Goal: Task Accomplishment & Management: Use online tool/utility

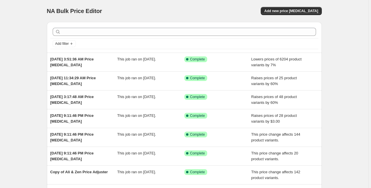
click at [291, 16] on div "NA Bulk Price Editor. This page is ready NA Bulk Price Editor Add new price [ME…" at bounding box center [184, 11] width 275 height 22
click at [293, 13] on span "Add new price [MEDICAL_DATA]" at bounding box center [291, 11] width 54 height 5
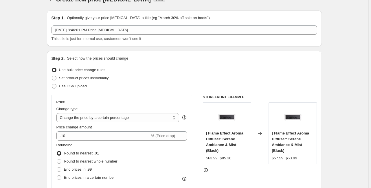
scroll to position [23, 0]
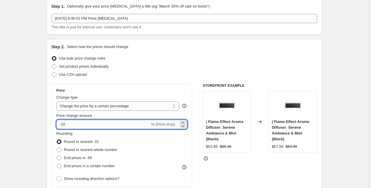
click at [78, 126] on input "-10" at bounding box center [102, 124] width 93 height 9
click at [89, 110] on select "Change the price to a certain amount Change the price by a certain amount Chang…" at bounding box center [117, 105] width 123 height 9
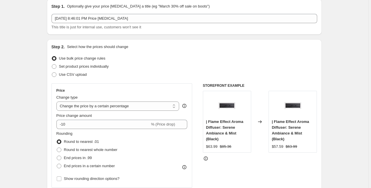
select select "pc"
type input "50"
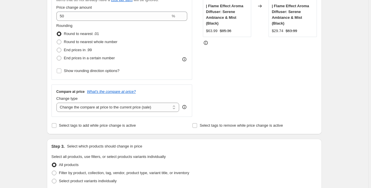
scroll to position [208, 0]
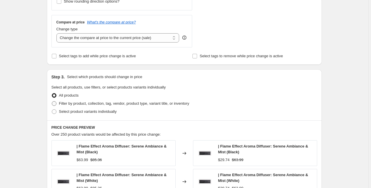
click at [93, 105] on span "Filter by product, collection, tag, vendor, product type, variant title, or inv…" at bounding box center [124, 103] width 130 height 4
click at [52, 101] on input "Filter by product, collection, tag, vendor, product type, variant title, or inv…" at bounding box center [52, 101] width 0 height 0
radio input "true"
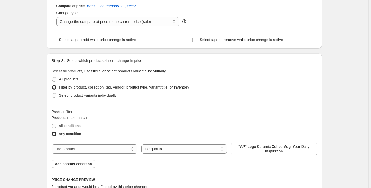
scroll to position [254, 0]
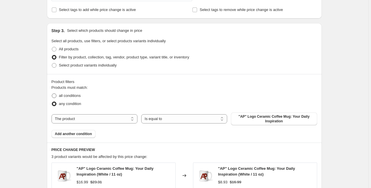
click at [76, 97] on span "all conditions" at bounding box center [70, 95] width 22 height 4
click at [52, 94] on input "all conditions" at bounding box center [52, 93] width 0 height 0
radio input "true"
click at [87, 121] on select "The product The product's collection The product's tag The product's vendor The…" at bounding box center [94, 118] width 86 height 9
select select "product_status"
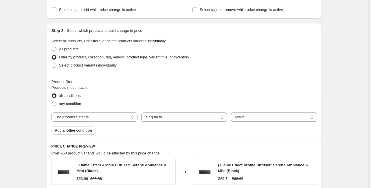
click at [264, 122] on div "Products must match: all conditions any condition The product The product's col…" at bounding box center [183, 110] width 265 height 50
click at [267, 119] on select "Active Draft Archived" at bounding box center [274, 116] width 86 height 9
select select "draft"
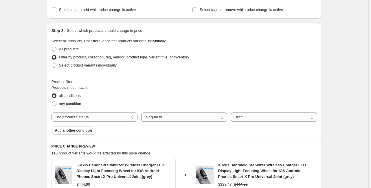
click at [205, 132] on div "Products must match: all conditions any condition The product The product's col…" at bounding box center [183, 110] width 265 height 50
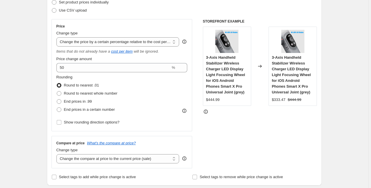
scroll to position [92, 0]
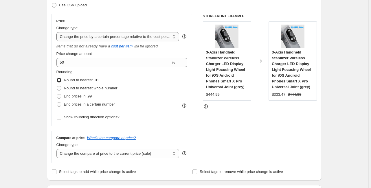
click at [106, 38] on select "Change the price to a certain amount Change the price by a certain amount Chang…" at bounding box center [117, 36] width 123 height 9
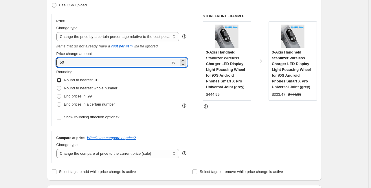
drag, startPoint x: 69, startPoint y: 60, endPoint x: 48, endPoint y: 60, distance: 21.4
click at [48, 60] on div "Step 2. Select how the prices should change Use bulk price change rules Set pro…" at bounding box center [184, 75] width 275 height 210
click at [51, 61] on div "Step 2. Select how the prices should change Use bulk price change rules Set pro…" at bounding box center [184, 75] width 275 height 210
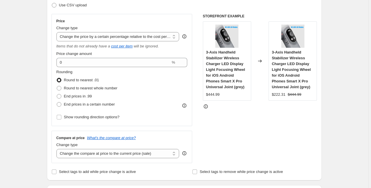
click at [151, 84] on div "Rounding Round to nearest .01 Round to nearest whole number End prices in .99 E…" at bounding box center [121, 88] width 131 height 39
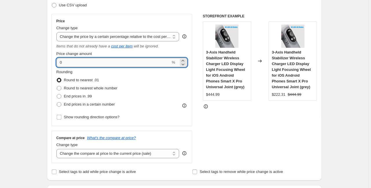
click at [137, 62] on input "0" at bounding box center [113, 62] width 114 height 9
drag, startPoint x: 129, startPoint y: 62, endPoint x: 54, endPoint y: 63, distance: 75.2
click at [54, 63] on div "Price Change type Change the price to a certain amount Change the price by a ce…" at bounding box center [121, 70] width 141 height 112
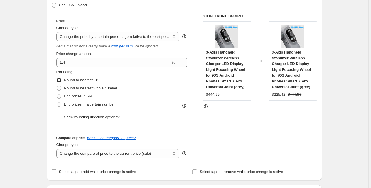
click at [141, 75] on div "Rounding Round to nearest .01 Round to nearest whole number End prices in .99 E…" at bounding box center [121, 88] width 131 height 39
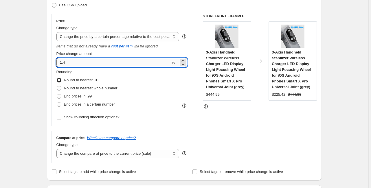
click at [73, 63] on input "1.4" at bounding box center [113, 62] width 114 height 9
type input "1"
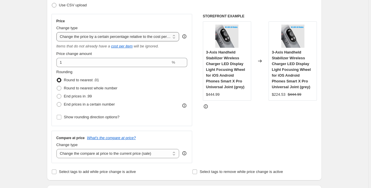
click at [143, 38] on select "Change the price to a certain amount Change the price by a certain amount Chang…" at bounding box center [117, 36] width 123 height 9
select select "margin"
click at [57, 32] on select "Change the price to a certain amount Change the price by a certain amount Chang…" at bounding box center [117, 36] width 123 height 9
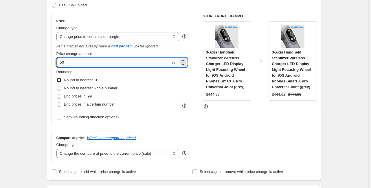
click at [147, 64] on input "50" at bounding box center [113, 62] width 114 height 9
drag, startPoint x: 74, startPoint y: 61, endPoint x: 34, endPoint y: 57, distance: 40.1
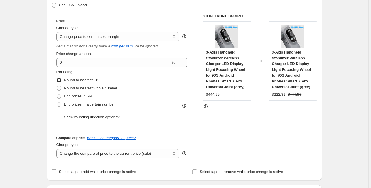
click at [128, 76] on div "Rounding Round to nearest .01 Round to nearest whole number End prices in .99 E…" at bounding box center [121, 88] width 131 height 39
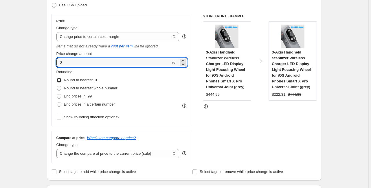
drag, startPoint x: 66, startPoint y: 64, endPoint x: 55, endPoint y: 62, distance: 10.8
click at [55, 62] on div "Price Change type Change the price to a certain amount Change the price by a ce…" at bounding box center [121, 70] width 141 height 112
click at [116, 76] on div "Round to nearest .01" at bounding box center [86, 80] width 61 height 8
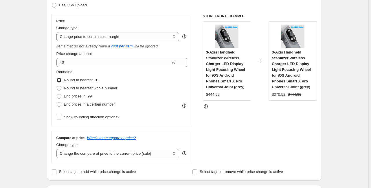
click at [235, 73] on span "3-Axis Handheld Stabilizer Wireless Charger LED Display Light Focusing Wheel fo…" at bounding box center [225, 69] width 39 height 39
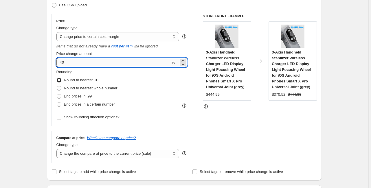
drag, startPoint x: 66, startPoint y: 63, endPoint x: 58, endPoint y: 62, distance: 7.6
click at [58, 62] on input "40" at bounding box center [113, 62] width 114 height 9
type input "60"
click at [129, 98] on div "Rounding Round to nearest .01 Round to nearest whole number End prices in .99 E…" at bounding box center [121, 88] width 131 height 39
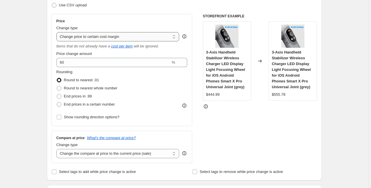
click at [82, 38] on select "Change the price to a certain amount Change the price by a certain amount Chang…" at bounding box center [117, 36] width 123 height 9
select select "pc"
click at [57, 32] on select "Change the price to a certain amount Change the price by a certain amount Chang…" at bounding box center [117, 36] width 123 height 9
type input "50"
click at [116, 75] on fieldset "Rounding Round to nearest .01 Round to nearest whole number End prices in .99 E…" at bounding box center [86, 88] width 61 height 39
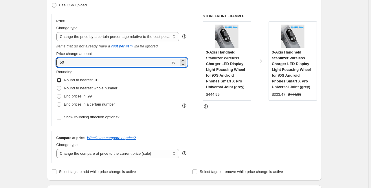
drag, startPoint x: 65, startPoint y: 63, endPoint x: 49, endPoint y: 62, distance: 16.8
click at [49, 62] on div "Step 2. Select how the prices should change Use bulk price change rules Set pro…" at bounding box center [184, 75] width 275 height 210
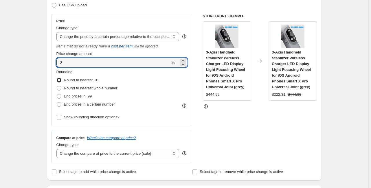
drag, startPoint x: 83, startPoint y: 59, endPoint x: 55, endPoint y: 58, distance: 27.2
click at [55, 58] on div "Price Change type Change the price to a certain amount Change the price by a ce…" at bounding box center [121, 70] width 141 height 112
click at [128, 96] on div "Rounding Round to nearest .01 Round to nearest whole number End prices in .99 E…" at bounding box center [121, 88] width 131 height 39
drag, startPoint x: 69, startPoint y: 63, endPoint x: 49, endPoint y: 61, distance: 19.5
click at [49, 61] on div "Step 2. Select how the prices should change Use bulk price change rules Set pro…" at bounding box center [184, 75] width 275 height 210
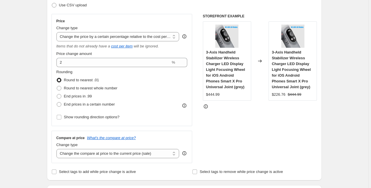
click at [49, 61] on div "Step 2. Select how the prices should change Use bulk price change rules Set pro…" at bounding box center [184, 75] width 275 height 210
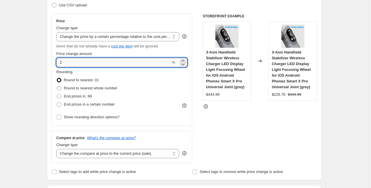
click at [81, 63] on input "2" at bounding box center [113, 62] width 114 height 9
drag, startPoint x: 76, startPoint y: 64, endPoint x: 34, endPoint y: 59, distance: 42.7
drag, startPoint x: 66, startPoint y: 62, endPoint x: 58, endPoint y: 62, distance: 8.4
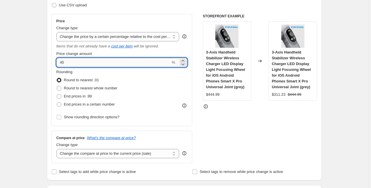
click at [58, 62] on input "40" at bounding box center [113, 62] width 114 height 9
type input "39"
click at [58, 62] on input "39" at bounding box center [113, 62] width 114 height 9
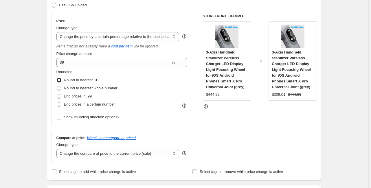
click at [49, 66] on div "Step 2. Select how the prices should change Use bulk price change rules Set pro…" at bounding box center [184, 75] width 275 height 210
click at [61, 96] on span at bounding box center [59, 96] width 5 height 5
click at [57, 94] on input "End prices in .99" at bounding box center [57, 94] width 0 height 0
radio input "true"
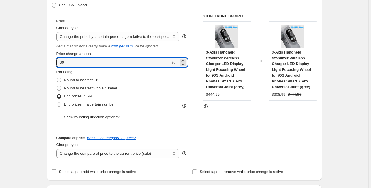
drag, startPoint x: 67, startPoint y: 62, endPoint x: 53, endPoint y: 62, distance: 14.5
click at [53, 62] on div "Price Change type Change the price to a certain amount Change the price by a ce…" at bounding box center [121, 70] width 141 height 112
drag, startPoint x: 67, startPoint y: 63, endPoint x: 57, endPoint y: 62, distance: 10.0
click at [57, 62] on input "40" at bounding box center [113, 62] width 114 height 9
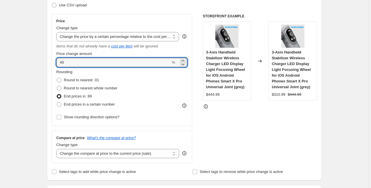
drag, startPoint x: 70, startPoint y: 62, endPoint x: 46, endPoint y: 59, distance: 24.5
type input "38"
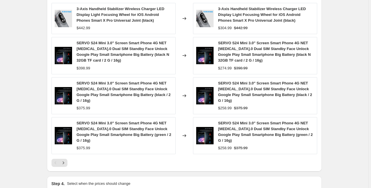
scroll to position [509, 0]
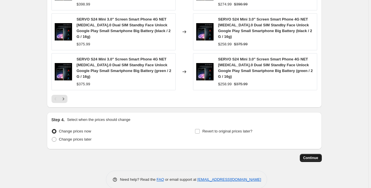
click at [309, 156] on span "Continue" at bounding box center [310, 158] width 15 height 5
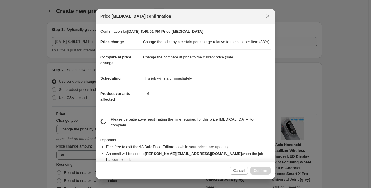
scroll to position [0, 0]
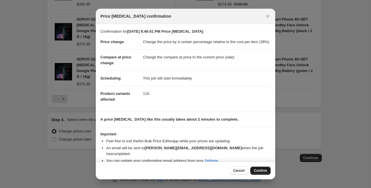
click at [260, 168] on button "Confirm" at bounding box center [260, 170] width 20 height 8
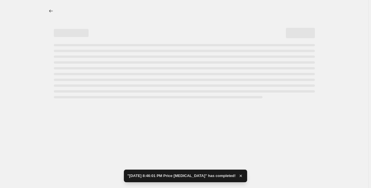
select select "pc"
select select "product_status"
select select "draft"
